Goal: Task Accomplishment & Management: Use online tool/utility

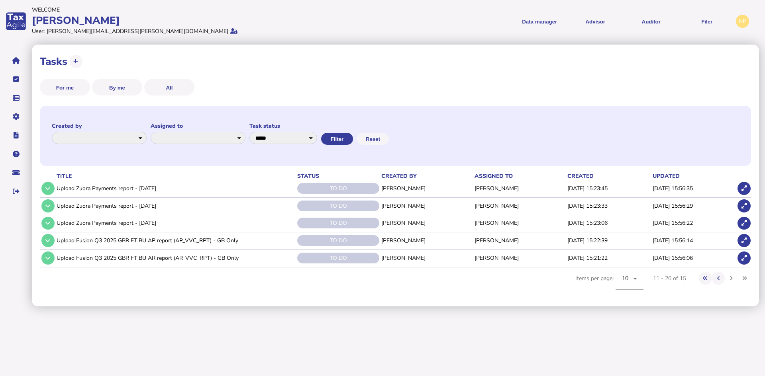
select select "********"
click at [42, 123] on link "Upload list" at bounding box center [55, 123] width 61 height 12
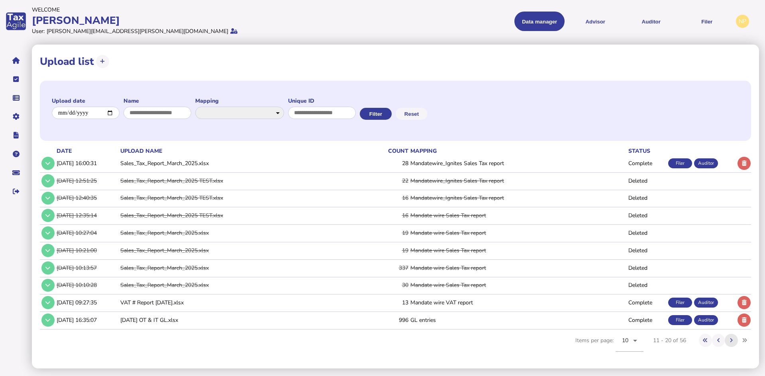
click at [731, 338] on icon at bounding box center [731, 340] width 3 height 5
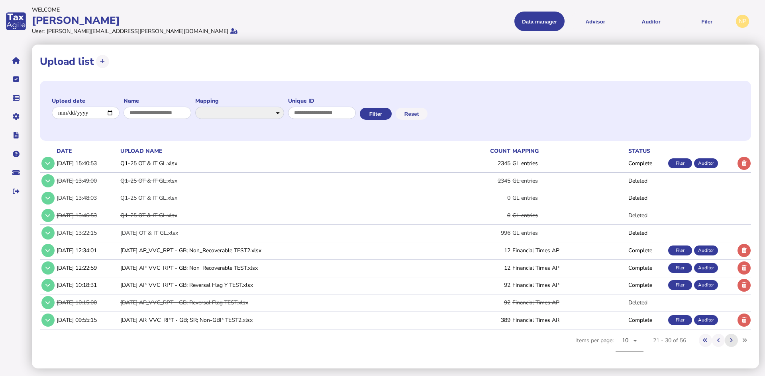
click at [731, 339] on icon at bounding box center [731, 340] width 3 height 5
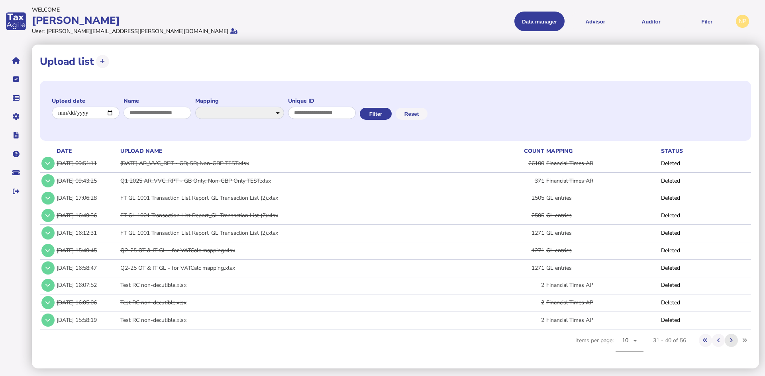
click at [731, 339] on icon at bounding box center [731, 340] width 3 height 5
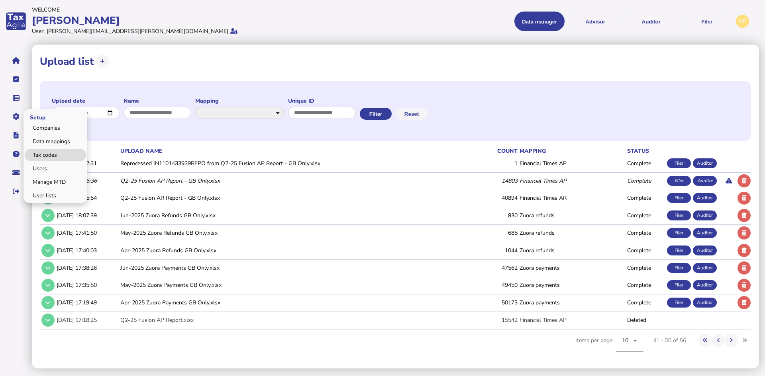
click at [49, 153] on link "Tax codes" at bounding box center [55, 155] width 61 height 12
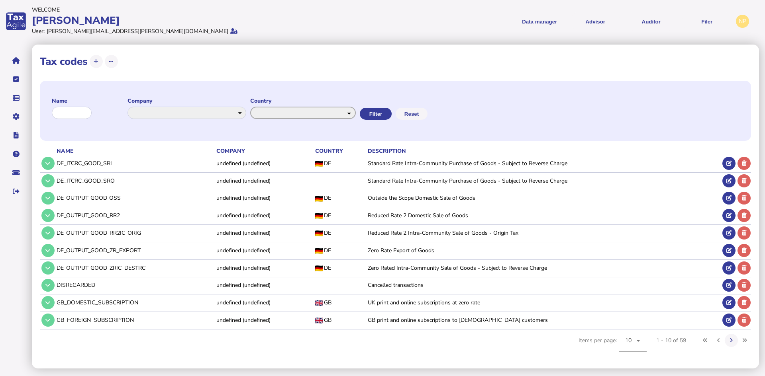
click at [356, 114] on select "**********" at bounding box center [303, 113] width 106 height 12
select select "*******"
click at [258, 107] on select "**********" at bounding box center [303, 113] width 106 height 12
click at [391, 114] on button "Filter" at bounding box center [375, 114] width 32 height 12
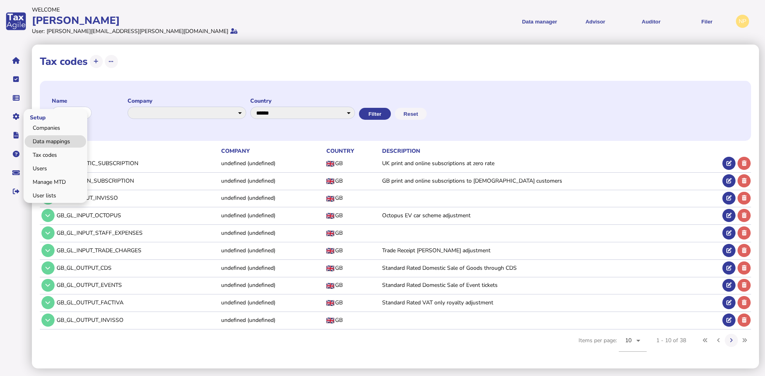
click at [51, 140] on link "Data mappings" at bounding box center [55, 141] width 61 height 12
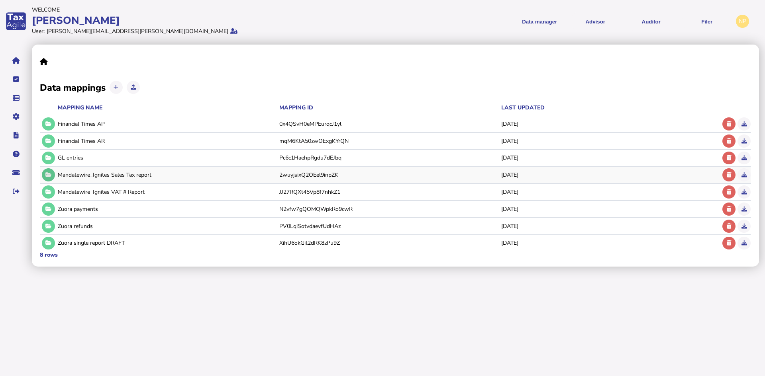
click at [49, 170] on button at bounding box center [48, 174] width 13 height 13
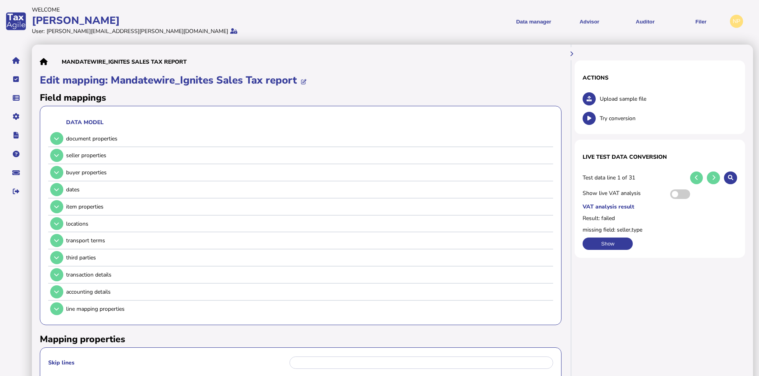
click at [606, 94] on div "Upload sample file" at bounding box center [660, 99] width 155 height 16
click at [608, 98] on span "Upload sample file" at bounding box center [668, 99] width 137 height 8
click at [588, 99] on icon at bounding box center [589, 98] width 5 height 5
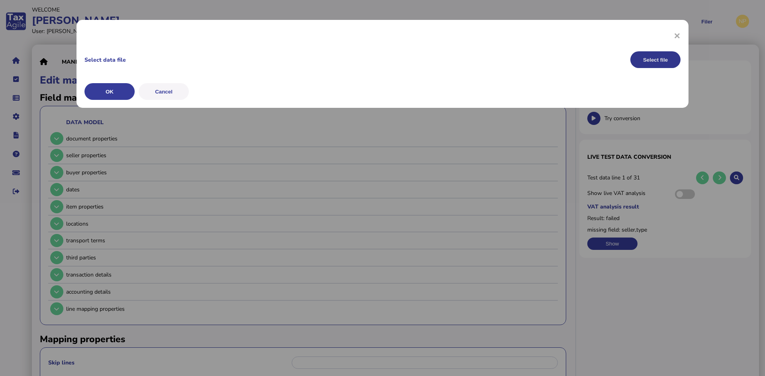
click at [649, 59] on button "Select file" at bounding box center [655, 59] width 50 height 17
click at [108, 89] on button "OK" at bounding box center [109, 91] width 50 height 17
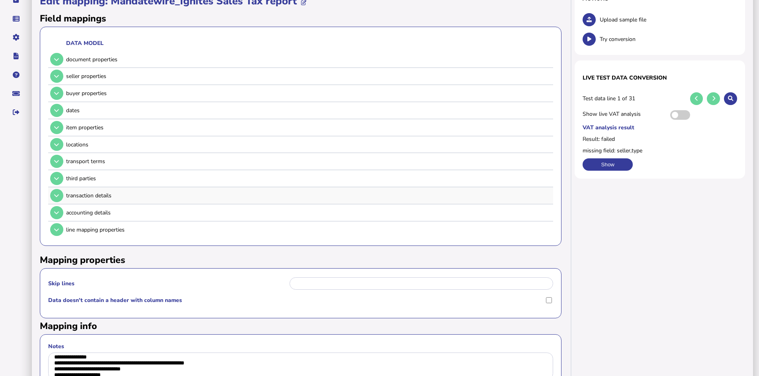
scroll to position [80, 0]
click at [53, 229] on button at bounding box center [56, 229] width 13 height 13
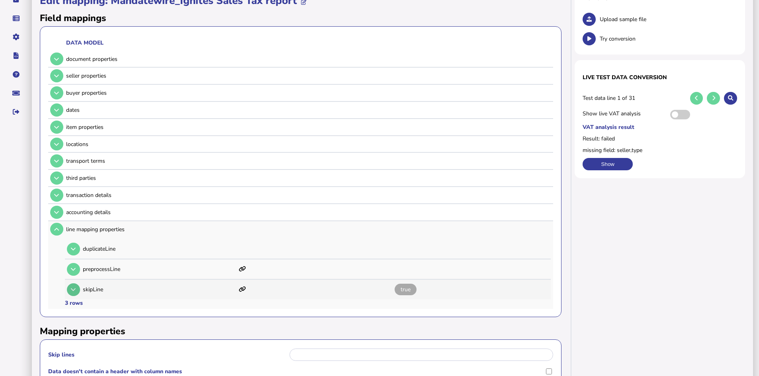
click at [72, 291] on icon at bounding box center [73, 289] width 5 height 5
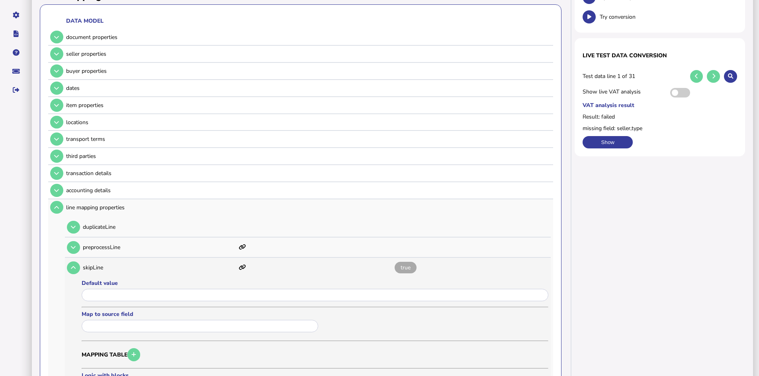
scroll to position [199, 0]
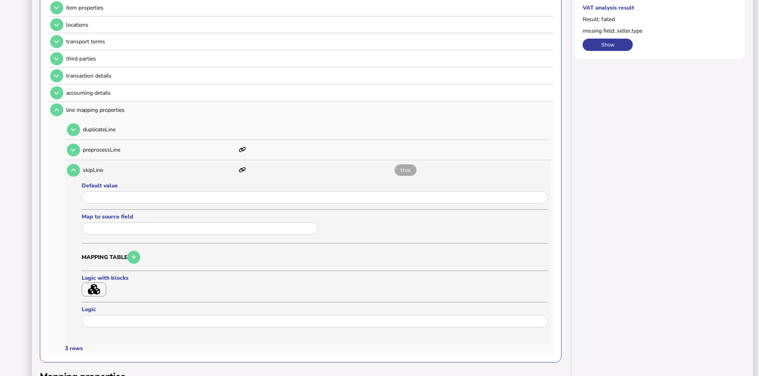
click at [89, 288] on icon "button" at bounding box center [94, 289] width 12 height 11
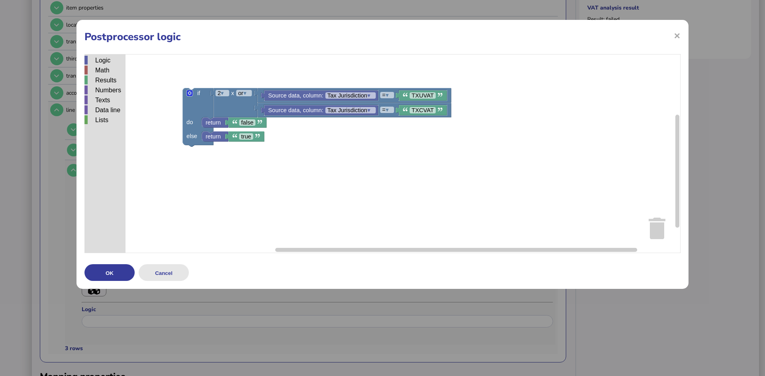
click at [156, 274] on button "Cancel" at bounding box center [164, 272] width 50 height 17
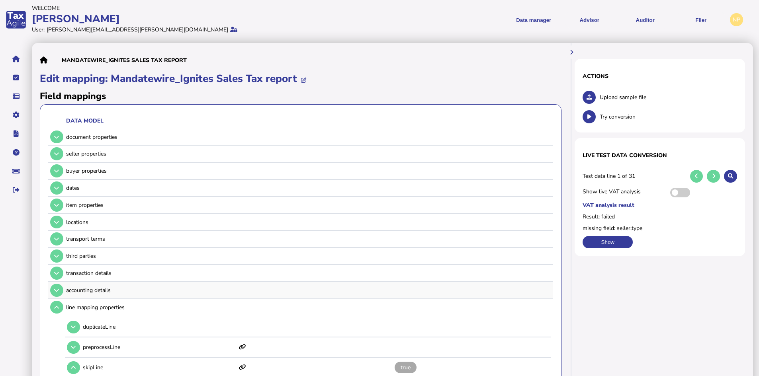
scroll to position [0, 0]
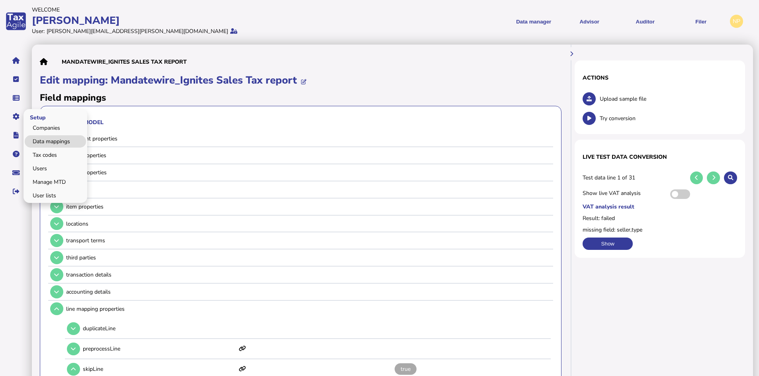
click at [51, 141] on link "Data mappings" at bounding box center [55, 141] width 61 height 12
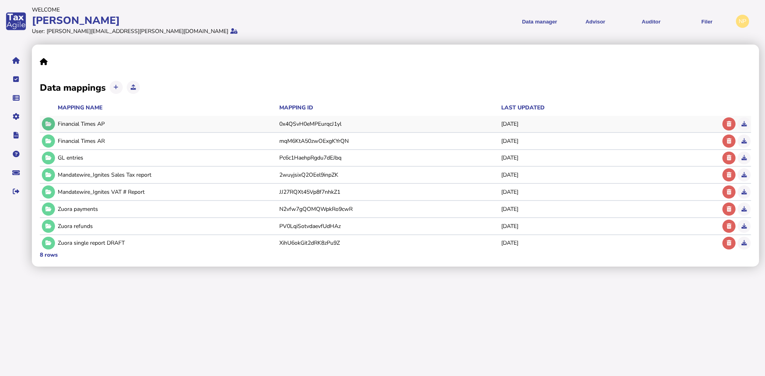
click at [48, 125] on icon at bounding box center [48, 123] width 6 height 5
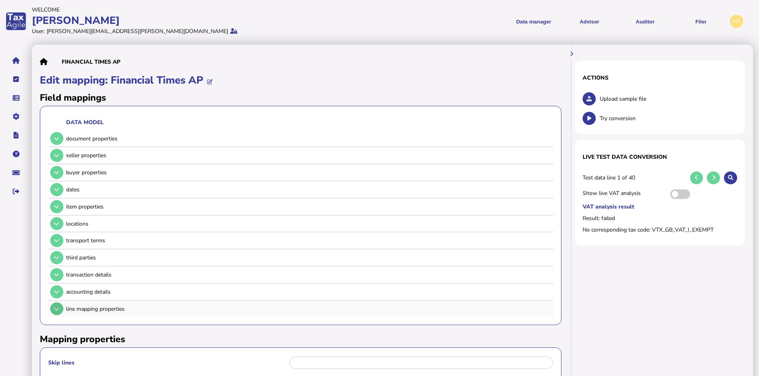
click at [55, 309] on icon at bounding box center [56, 309] width 5 height 5
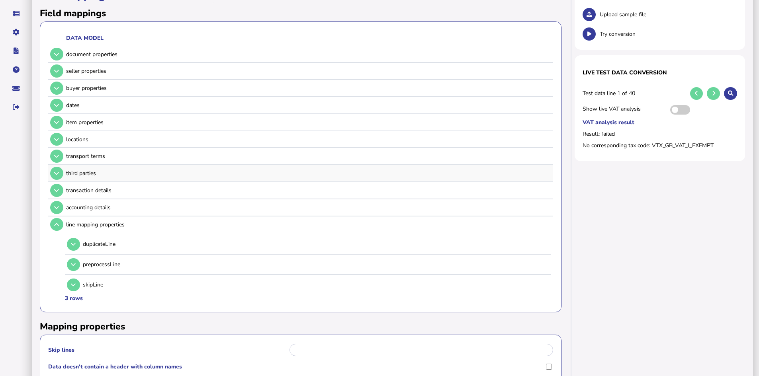
scroll to position [119, 0]
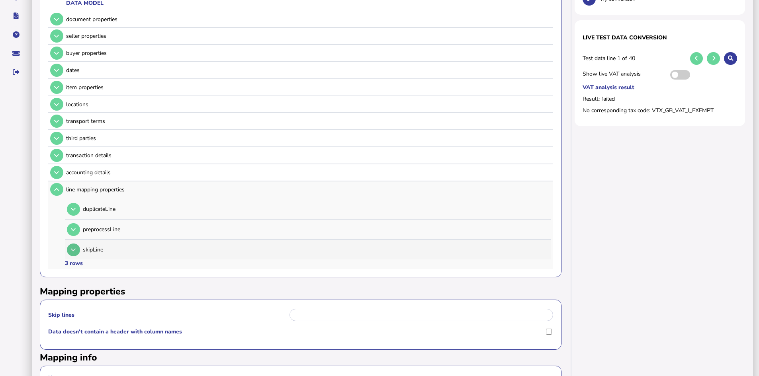
click at [76, 253] on button at bounding box center [73, 250] width 13 height 13
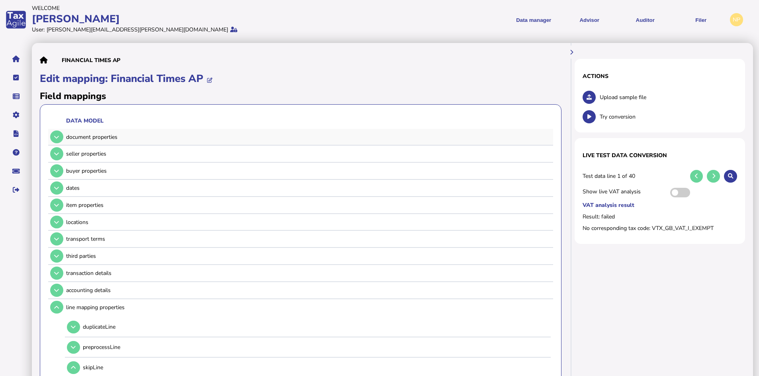
scroll to position [0, 0]
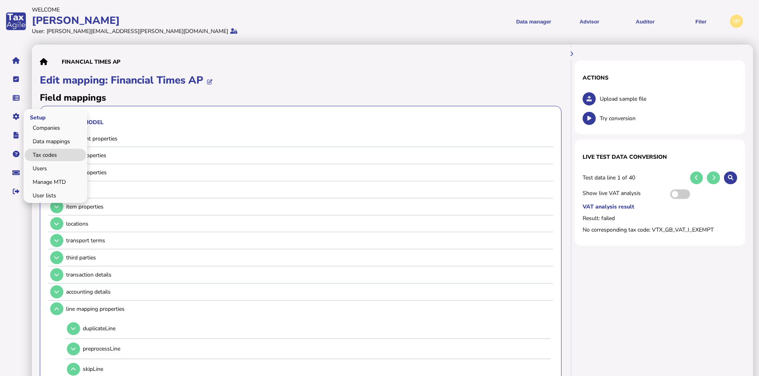
click at [41, 155] on link "Tax codes" at bounding box center [55, 155] width 61 height 12
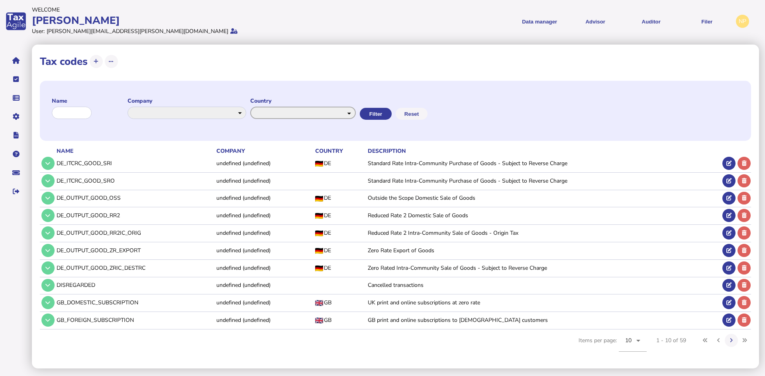
click at [356, 116] on select "**********" at bounding box center [303, 113] width 106 height 12
select select "*******"
click at [258, 107] on select "**********" at bounding box center [303, 113] width 106 height 12
click at [391, 114] on button "Filter" at bounding box center [375, 114] width 32 height 12
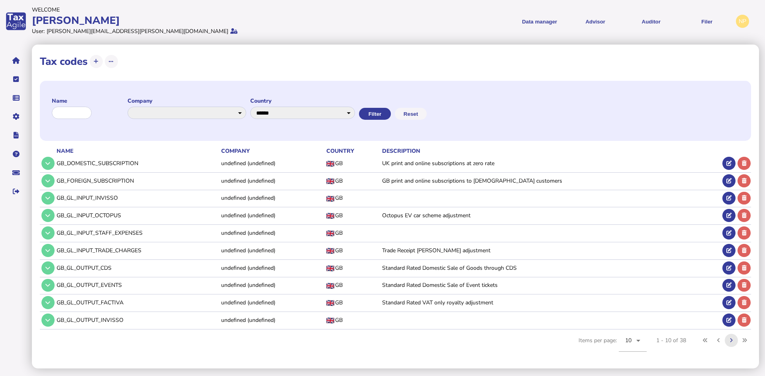
click at [730, 339] on icon at bounding box center [731, 340] width 3 height 5
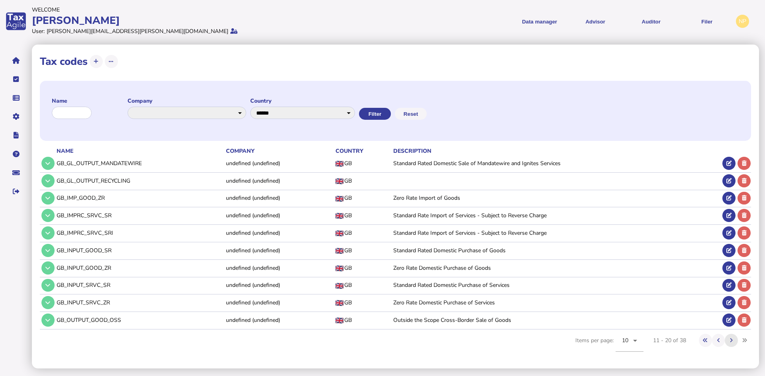
click at [730, 339] on icon at bounding box center [731, 340] width 3 height 5
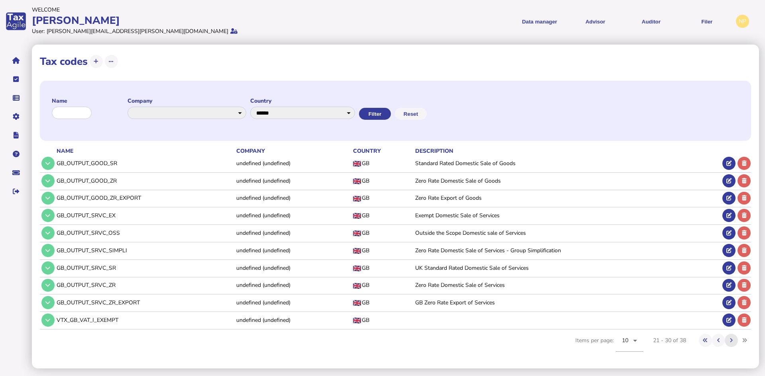
click at [729, 339] on button at bounding box center [730, 340] width 13 height 13
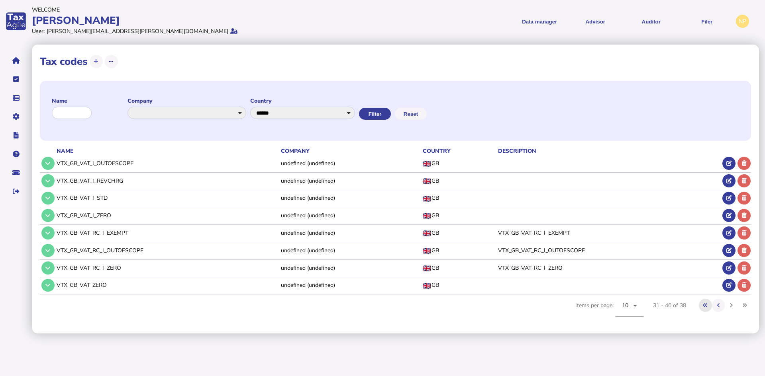
click at [707, 307] on icon at bounding box center [705, 305] width 5 height 5
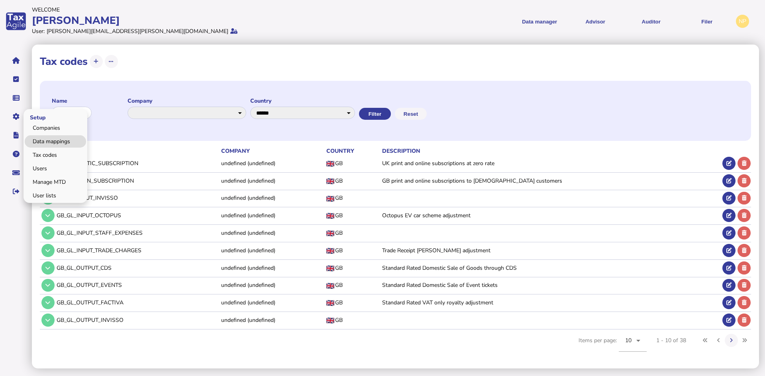
click at [49, 140] on link "Data mappings" at bounding box center [55, 141] width 61 height 12
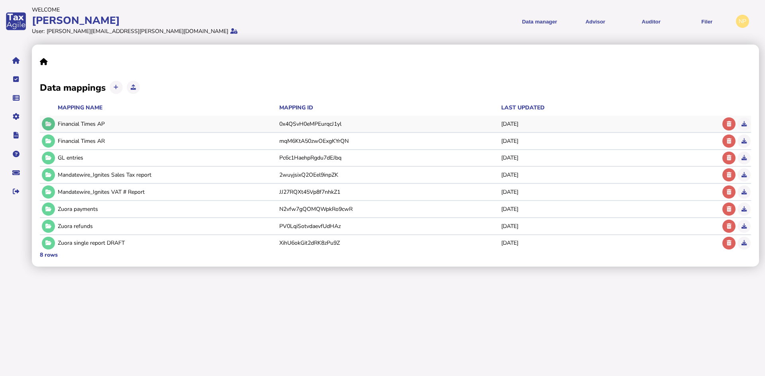
click at [48, 123] on icon at bounding box center [48, 123] width 6 height 5
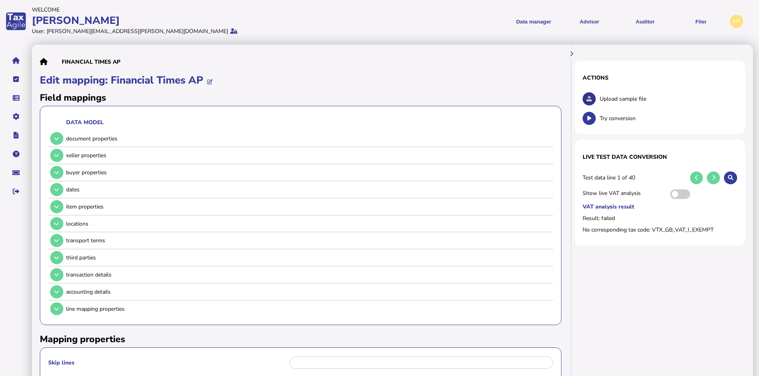
click at [589, 99] on icon at bounding box center [589, 98] width 5 height 5
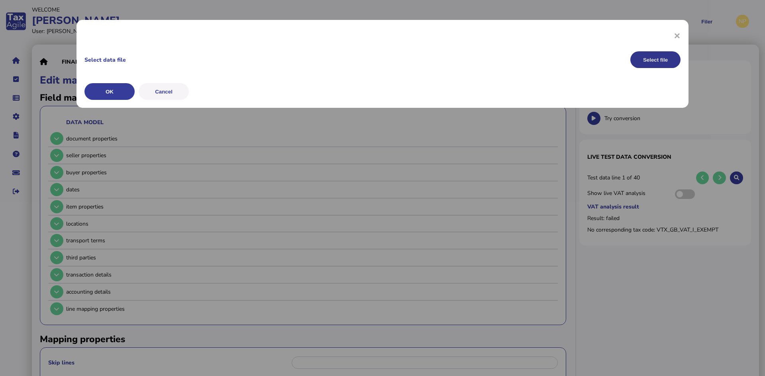
click at [655, 59] on button "Select file" at bounding box center [655, 59] width 50 height 17
click at [114, 93] on button "OK" at bounding box center [109, 91] width 50 height 17
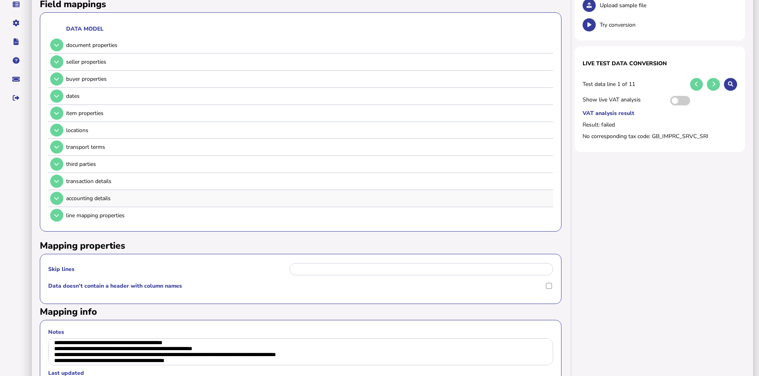
scroll to position [80, 0]
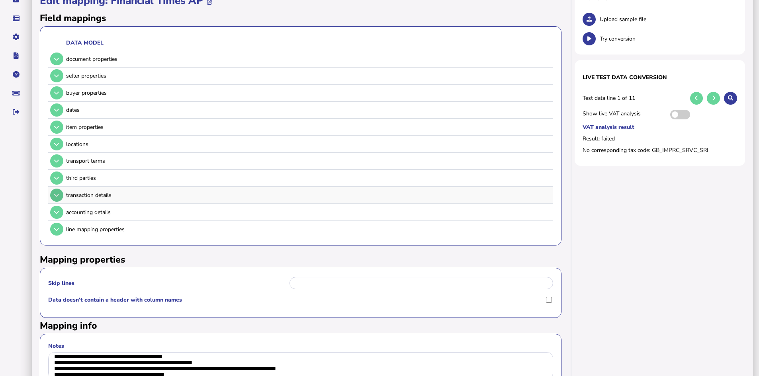
click at [59, 194] on icon at bounding box center [56, 195] width 5 height 5
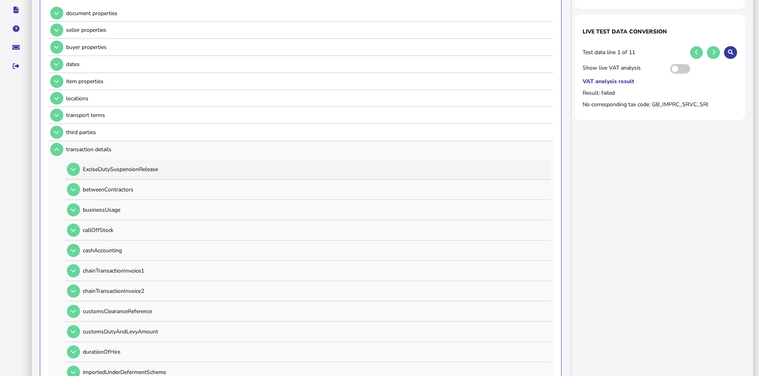
scroll to position [119, 0]
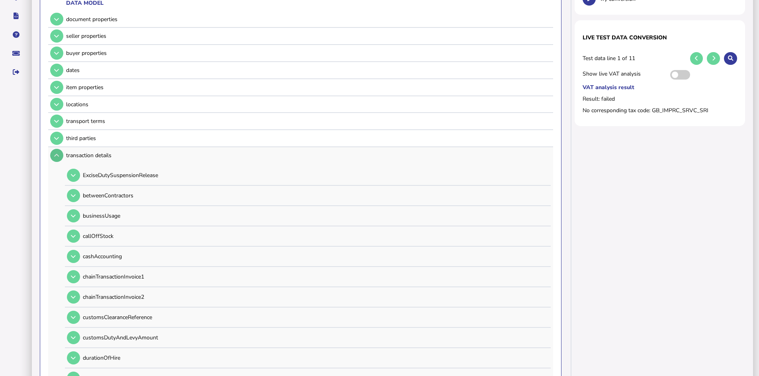
click at [57, 155] on icon at bounding box center [56, 155] width 5 height 5
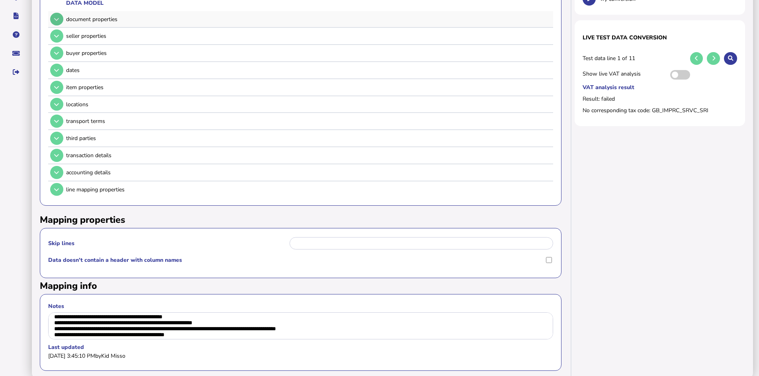
click at [55, 20] on icon at bounding box center [56, 19] width 5 height 5
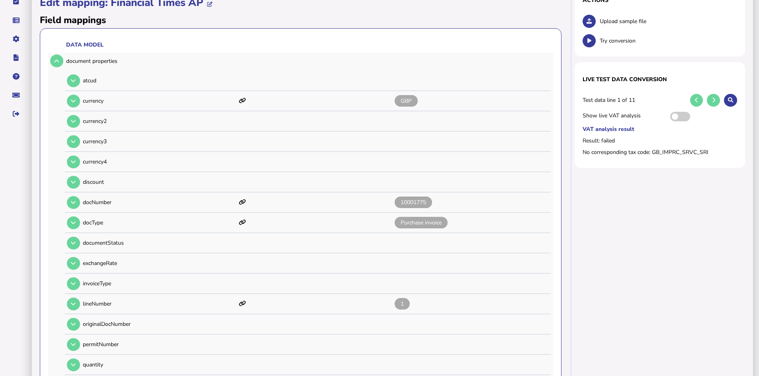
scroll to position [40, 0]
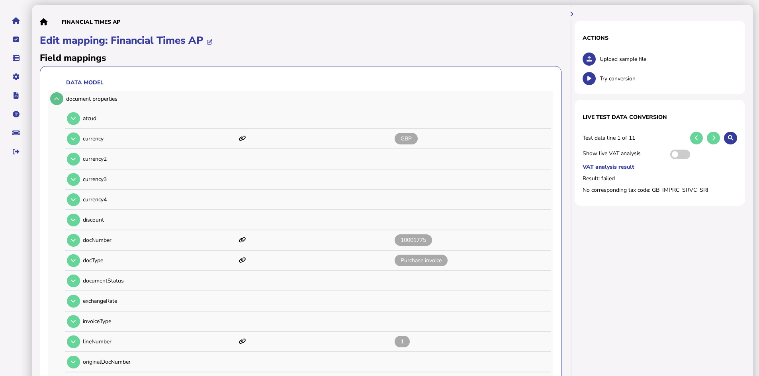
click at [55, 97] on icon at bounding box center [56, 98] width 5 height 5
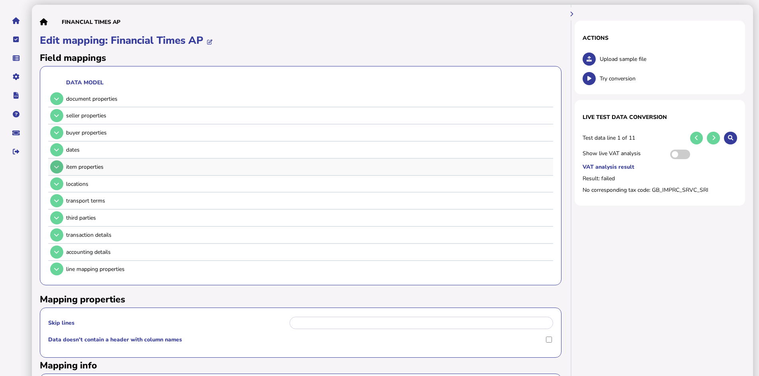
click at [57, 167] on icon at bounding box center [56, 166] width 5 height 5
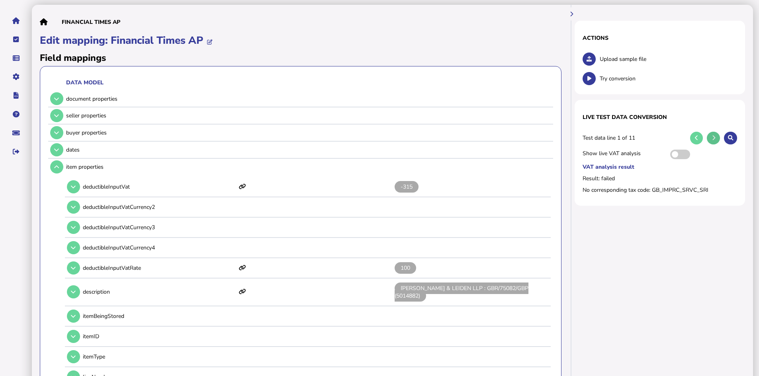
click at [714, 138] on icon at bounding box center [713, 137] width 3 height 5
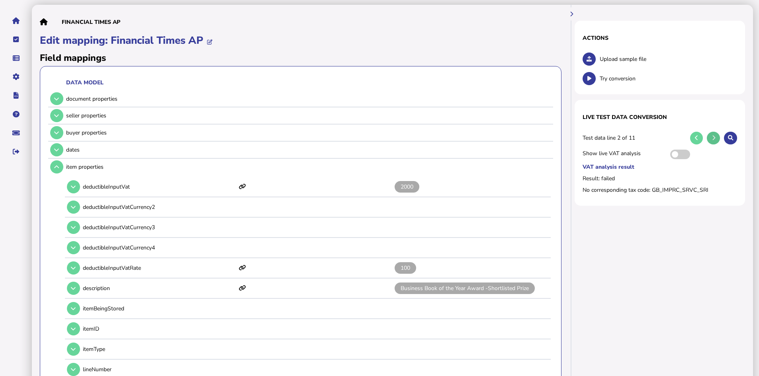
click at [715, 136] on button at bounding box center [713, 138] width 13 height 13
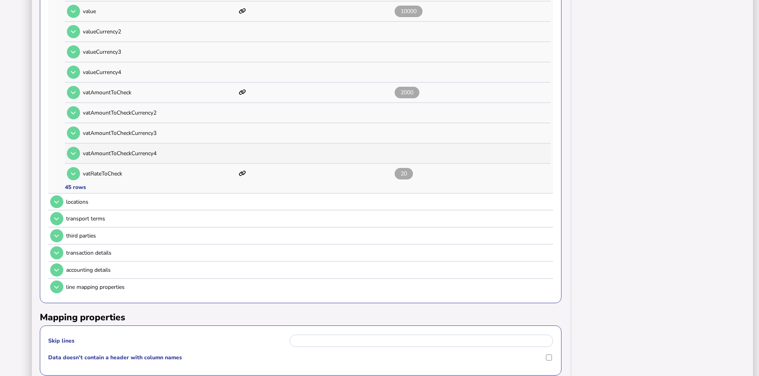
scroll to position [956, 0]
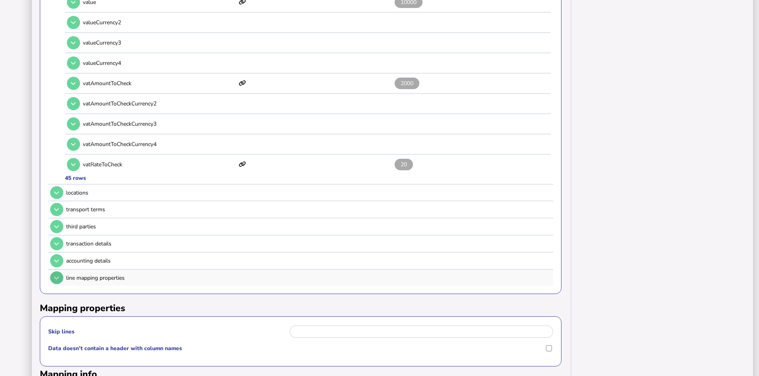
click at [55, 278] on icon at bounding box center [56, 278] width 5 height 5
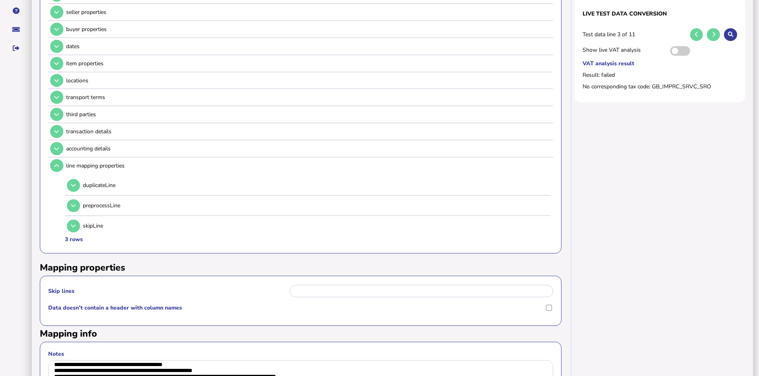
scroll to position [89, 0]
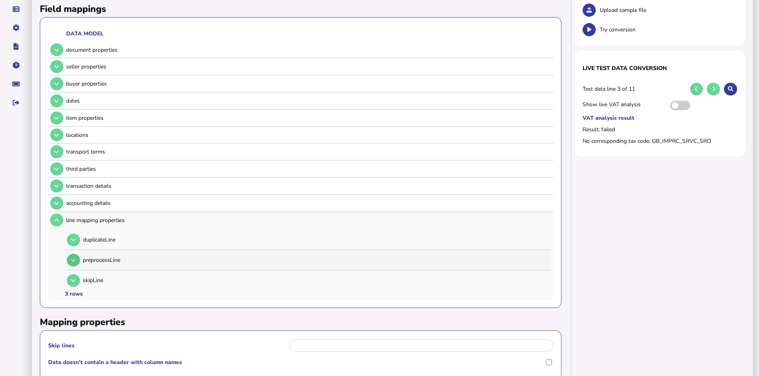
click at [74, 258] on icon at bounding box center [73, 260] width 5 height 5
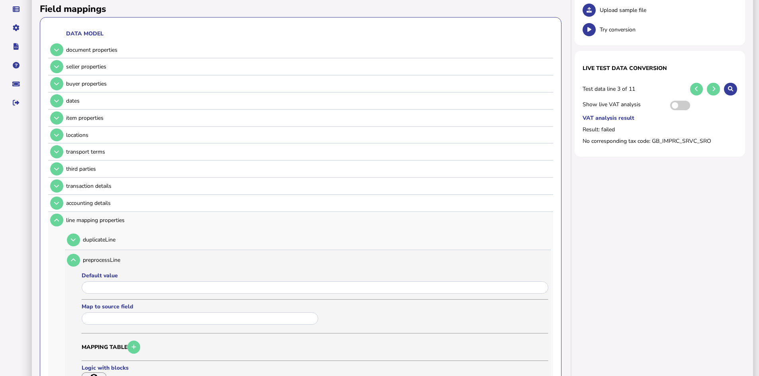
scroll to position [129, 0]
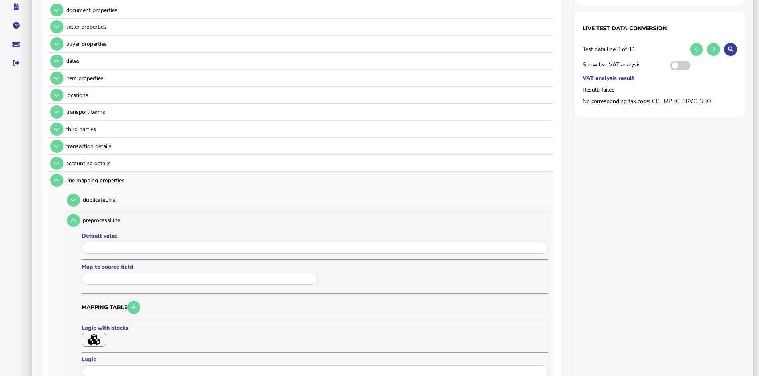
click at [94, 339] on icon "button" at bounding box center [94, 340] width 12 height 11
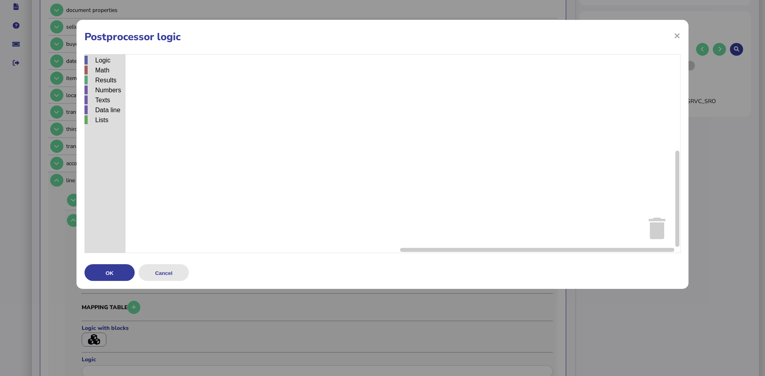
click at [168, 272] on button "Cancel" at bounding box center [164, 272] width 50 height 17
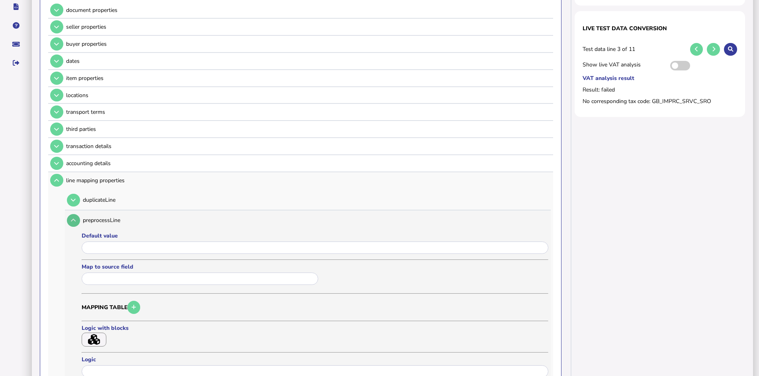
click at [72, 219] on icon at bounding box center [73, 220] width 5 height 5
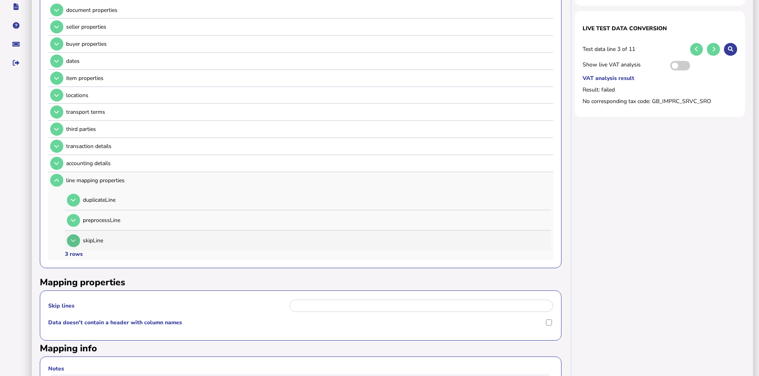
click at [74, 240] on icon at bounding box center [73, 240] width 5 height 5
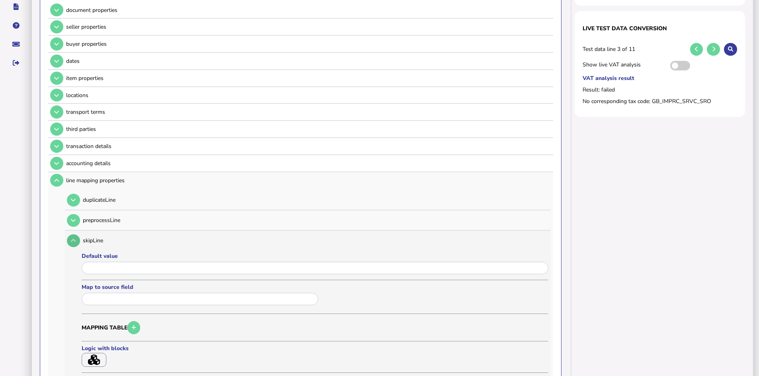
click at [75, 240] on icon at bounding box center [73, 240] width 5 height 5
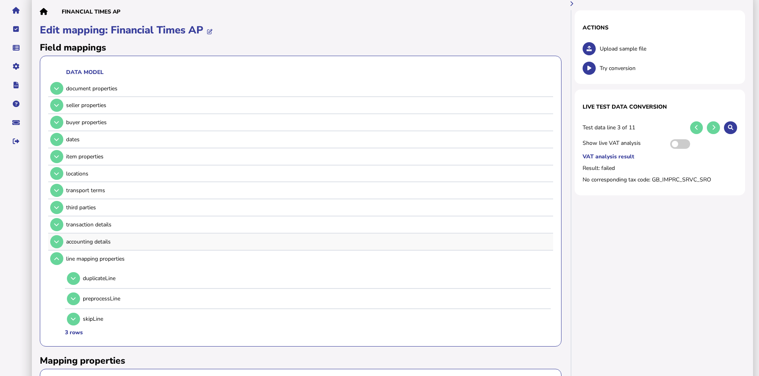
scroll to position [49, 0]
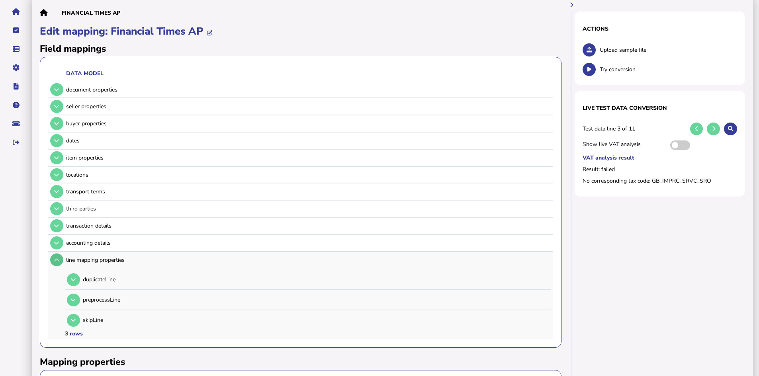
click at [59, 262] on icon at bounding box center [56, 260] width 5 height 5
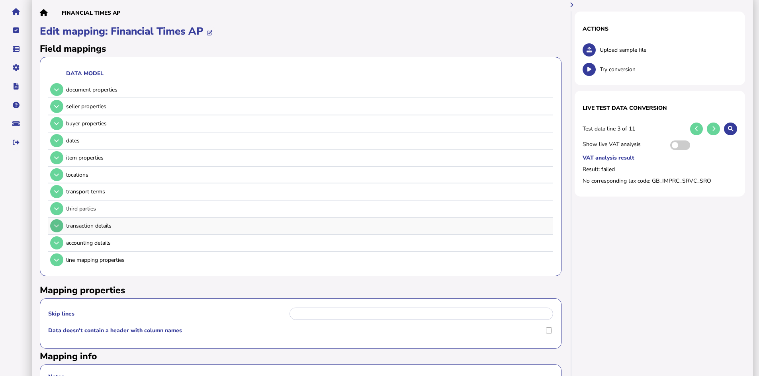
click at [56, 222] on button at bounding box center [56, 225] width 13 height 13
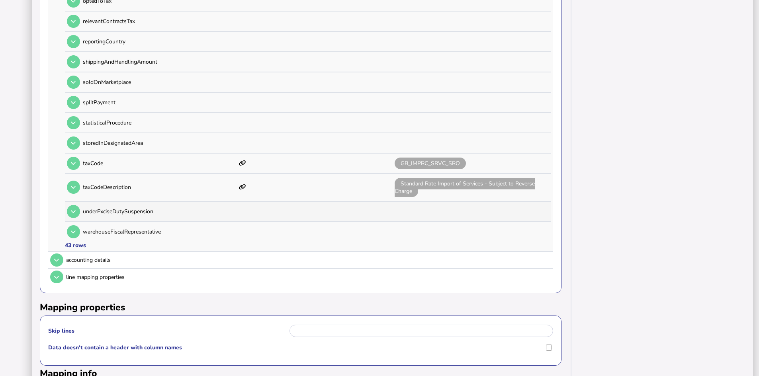
scroll to position [925, 0]
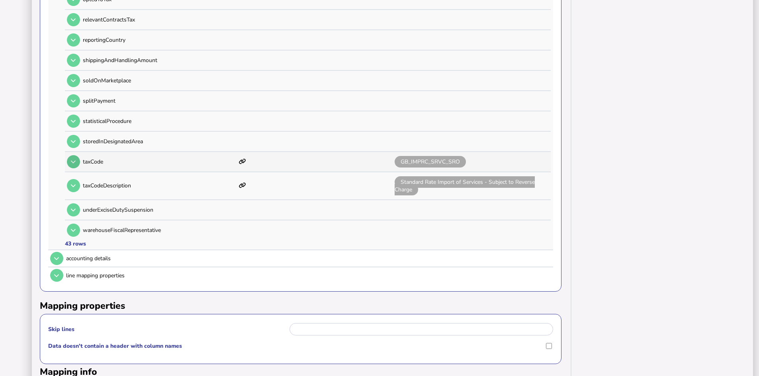
click at [77, 163] on button at bounding box center [73, 161] width 13 height 13
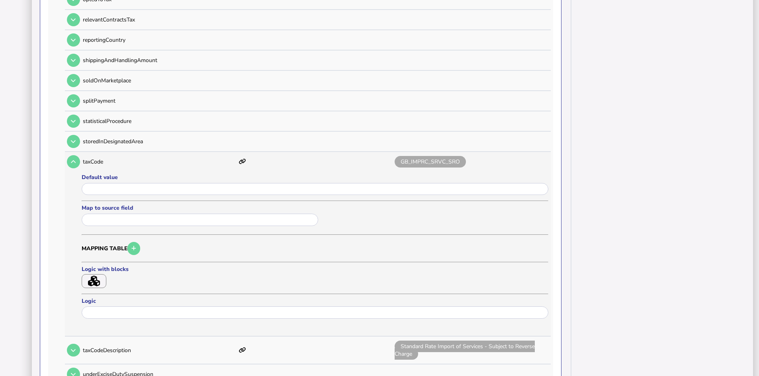
click at [94, 280] on icon "button" at bounding box center [94, 281] width 12 height 11
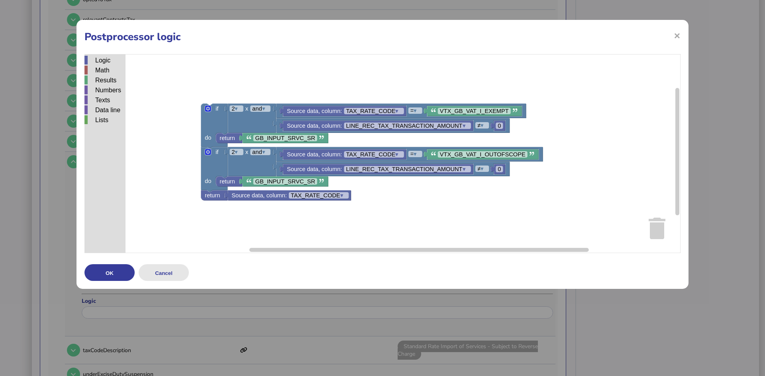
click at [171, 275] on button "Cancel" at bounding box center [164, 272] width 50 height 17
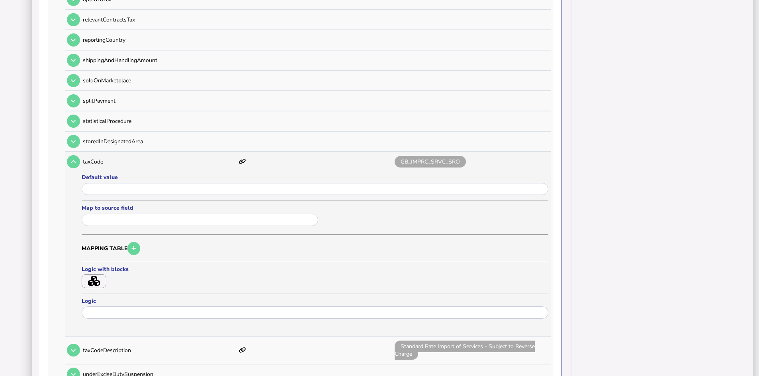
click at [96, 280] on icon "button" at bounding box center [94, 281] width 12 height 11
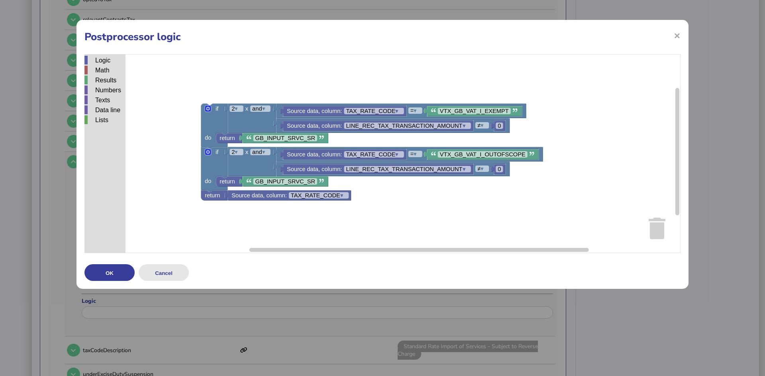
click at [175, 272] on button "Cancel" at bounding box center [164, 272] width 50 height 17
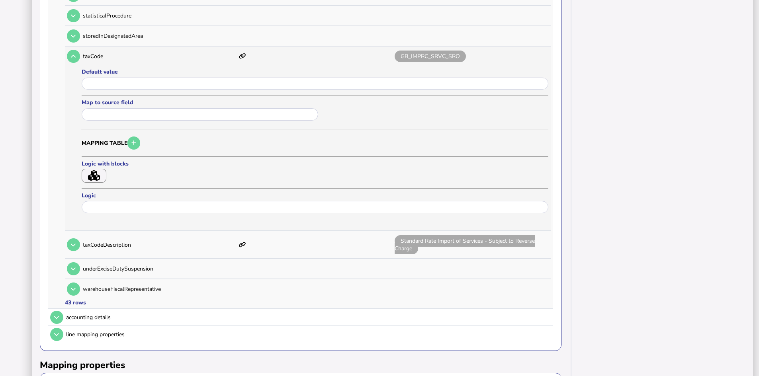
scroll to position [1045, 0]
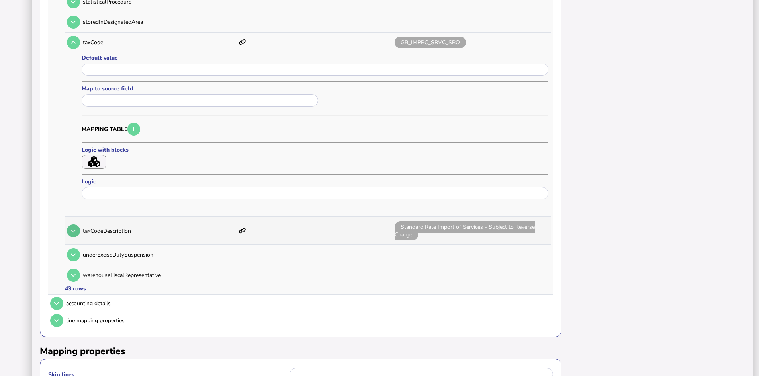
click at [70, 231] on button at bounding box center [73, 231] width 13 height 13
type input "**********"
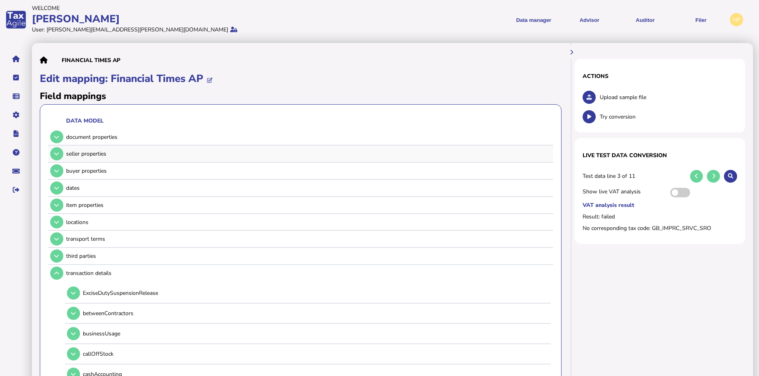
scroll to position [0, 0]
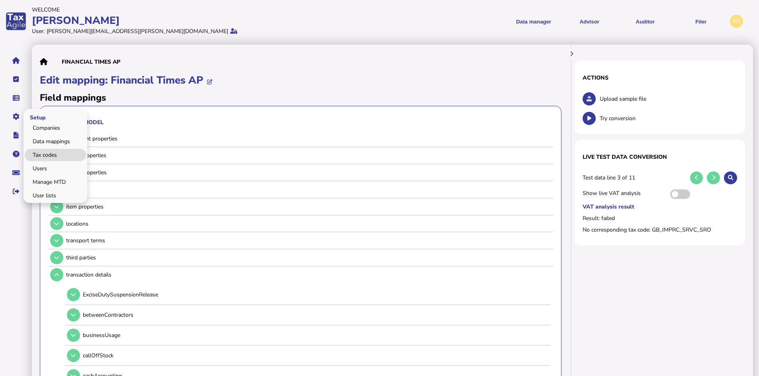
click at [47, 153] on link "Tax codes" at bounding box center [55, 155] width 61 height 12
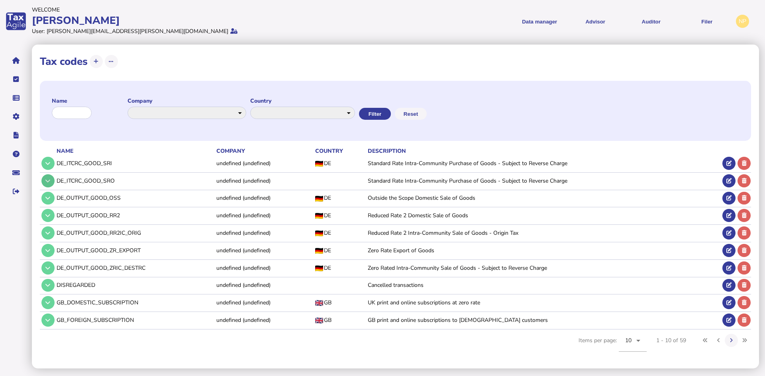
click at [46, 182] on icon at bounding box center [47, 180] width 5 height 5
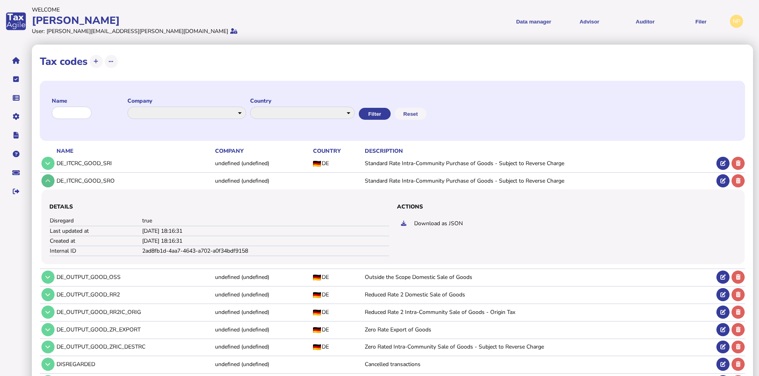
click at [49, 181] on icon at bounding box center [47, 180] width 5 height 5
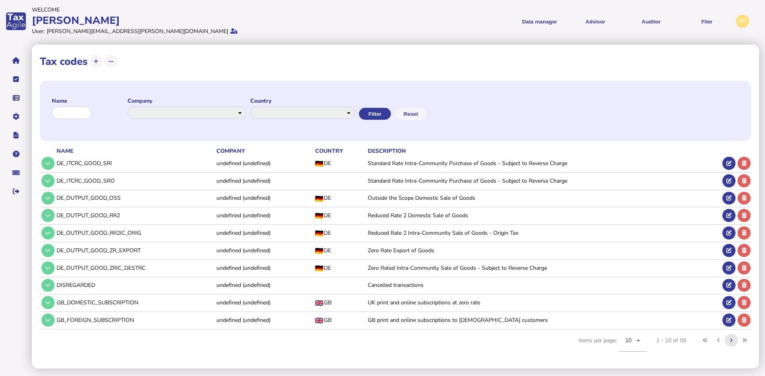
click at [730, 339] on icon at bounding box center [731, 340] width 3 height 5
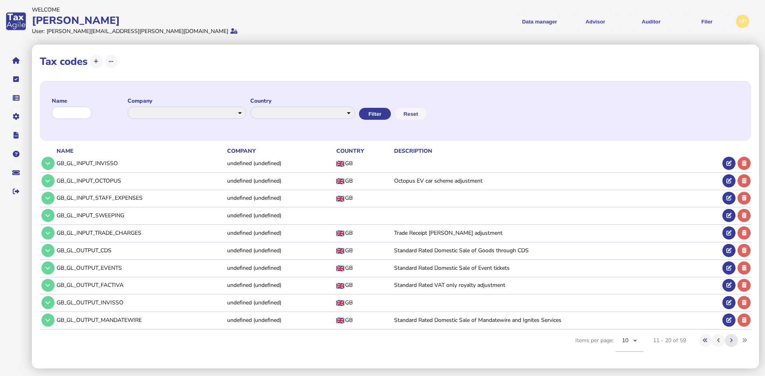
click at [729, 338] on button at bounding box center [730, 340] width 13 height 13
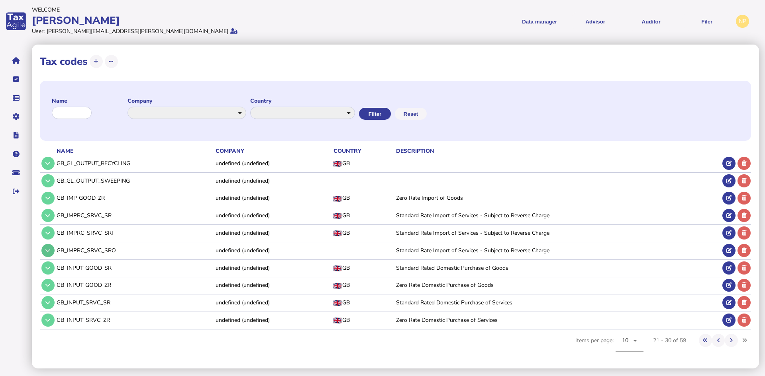
click at [49, 251] on icon at bounding box center [47, 250] width 5 height 5
